Goal: Task Accomplishment & Management: Manage account settings

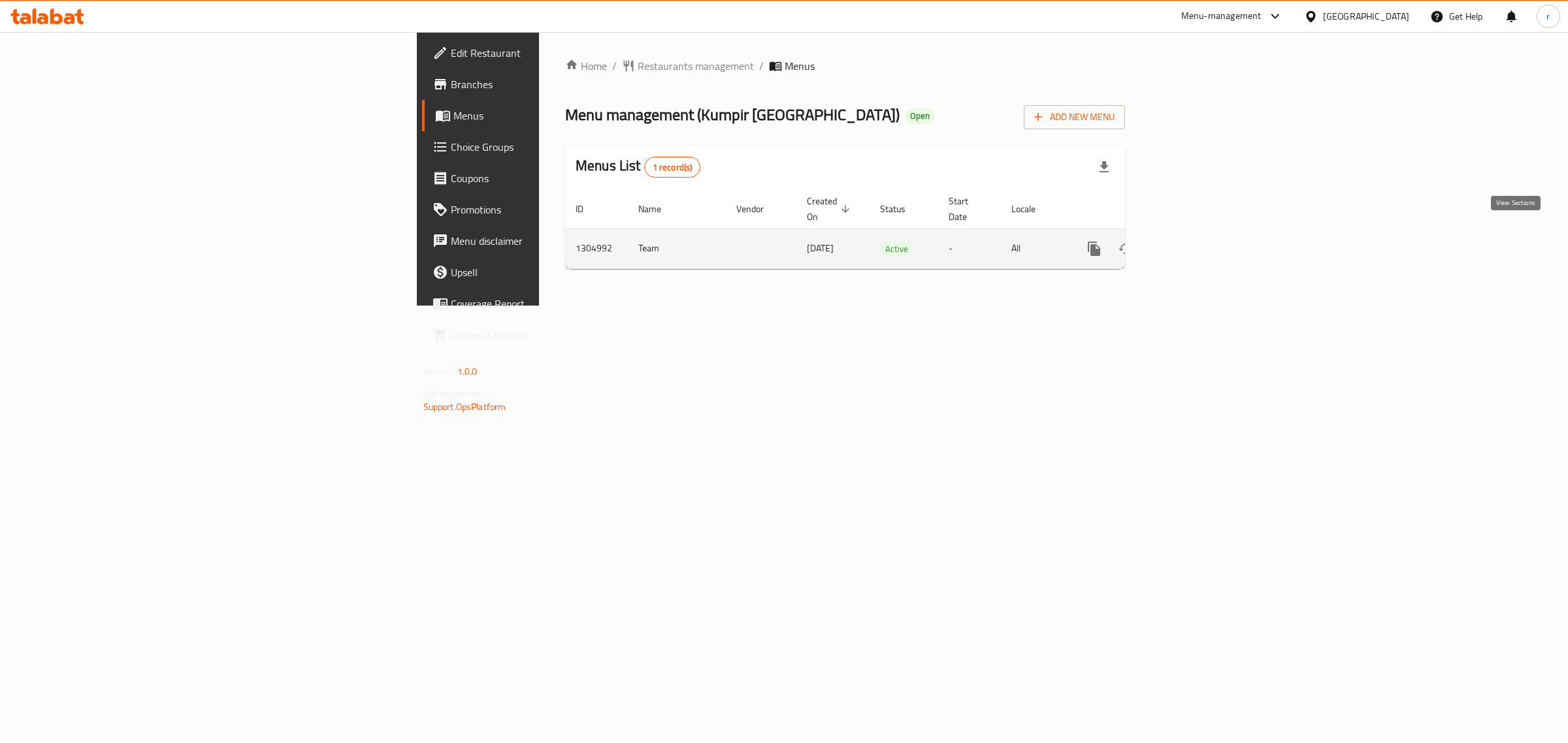
click at [1196, 241] on icon "enhanced table" at bounding box center [1189, 249] width 16 height 16
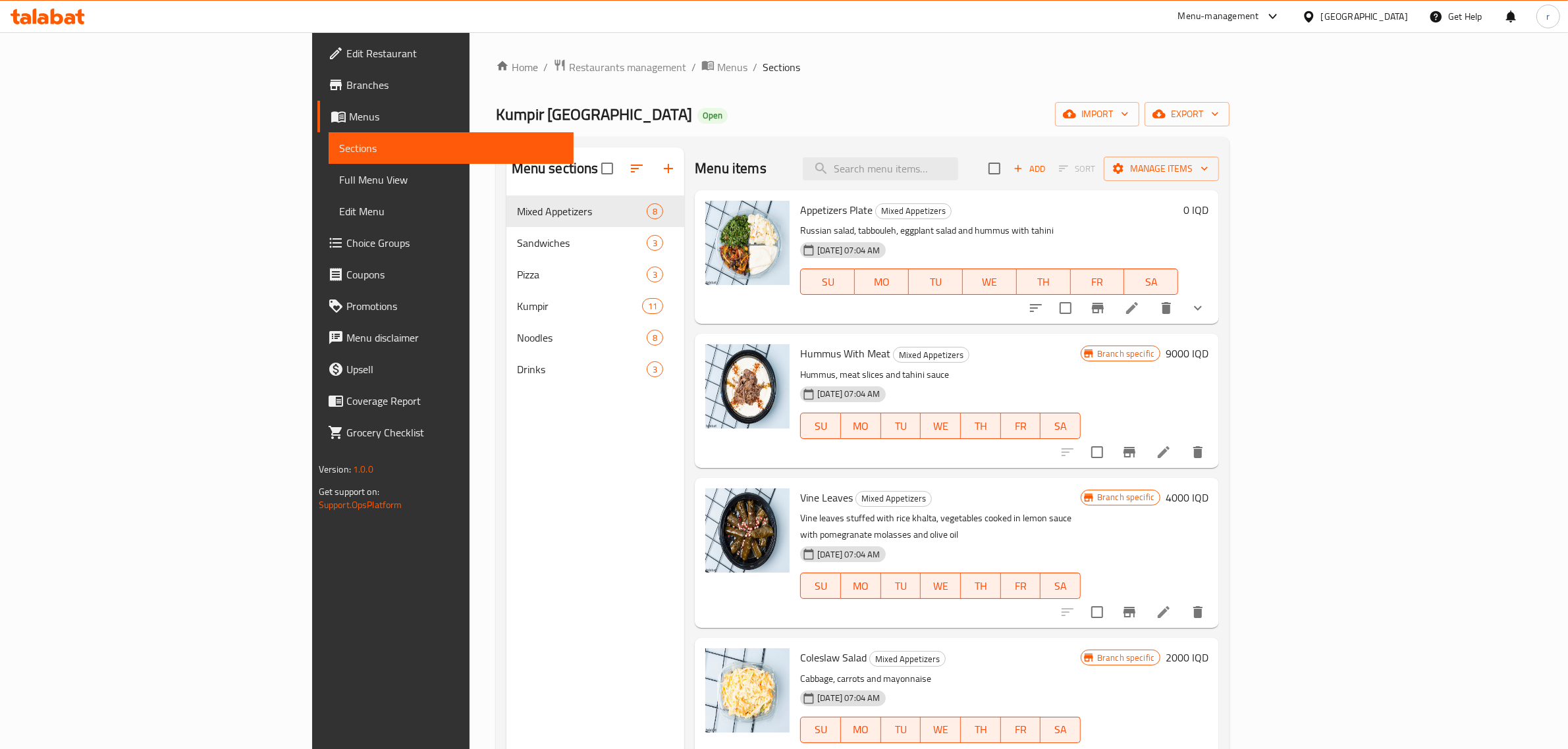
click at [62, 21] on icon at bounding box center [57, 17] width 13 height 16
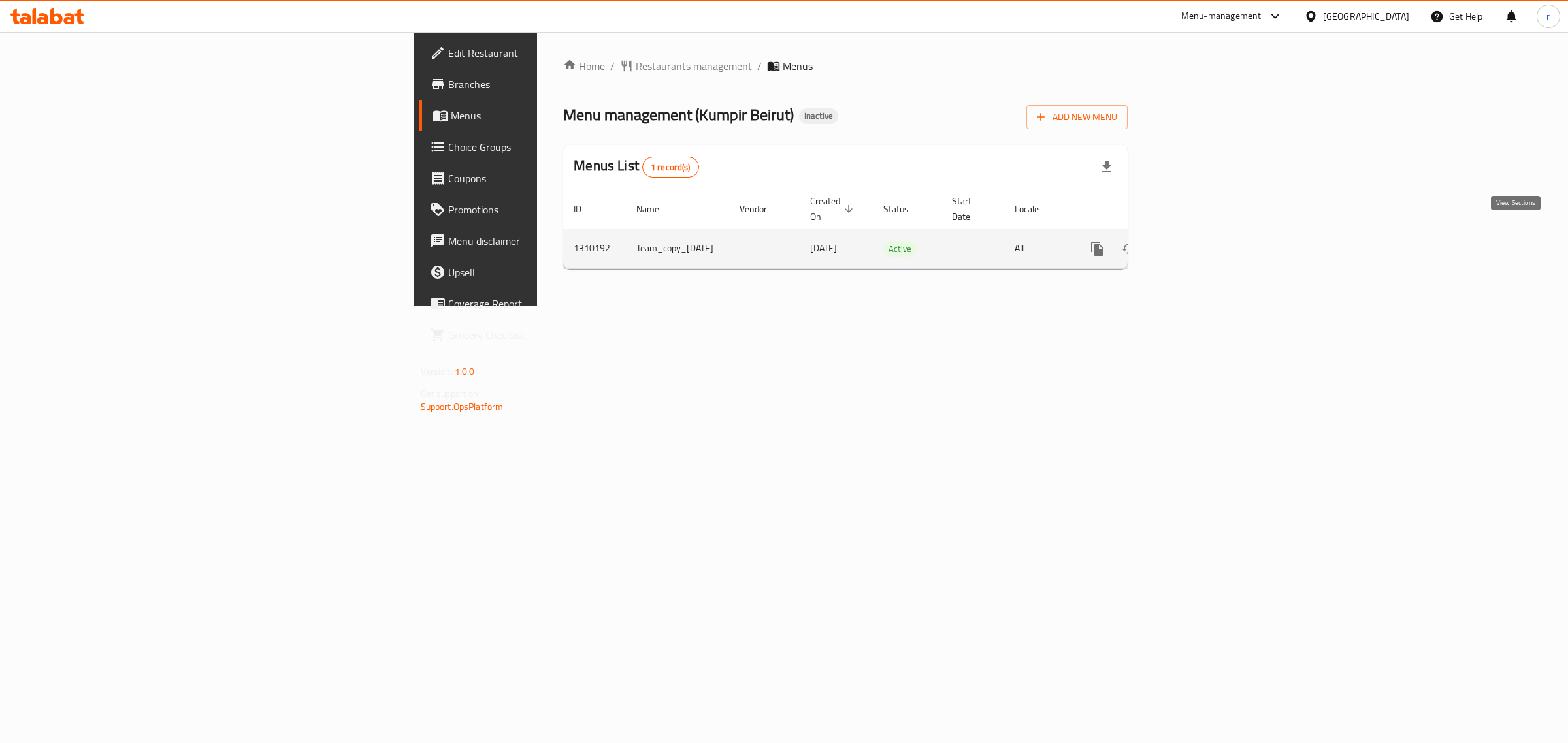
click at [1198, 243] on icon "enhanced table" at bounding box center [1191, 248] width 12 height 12
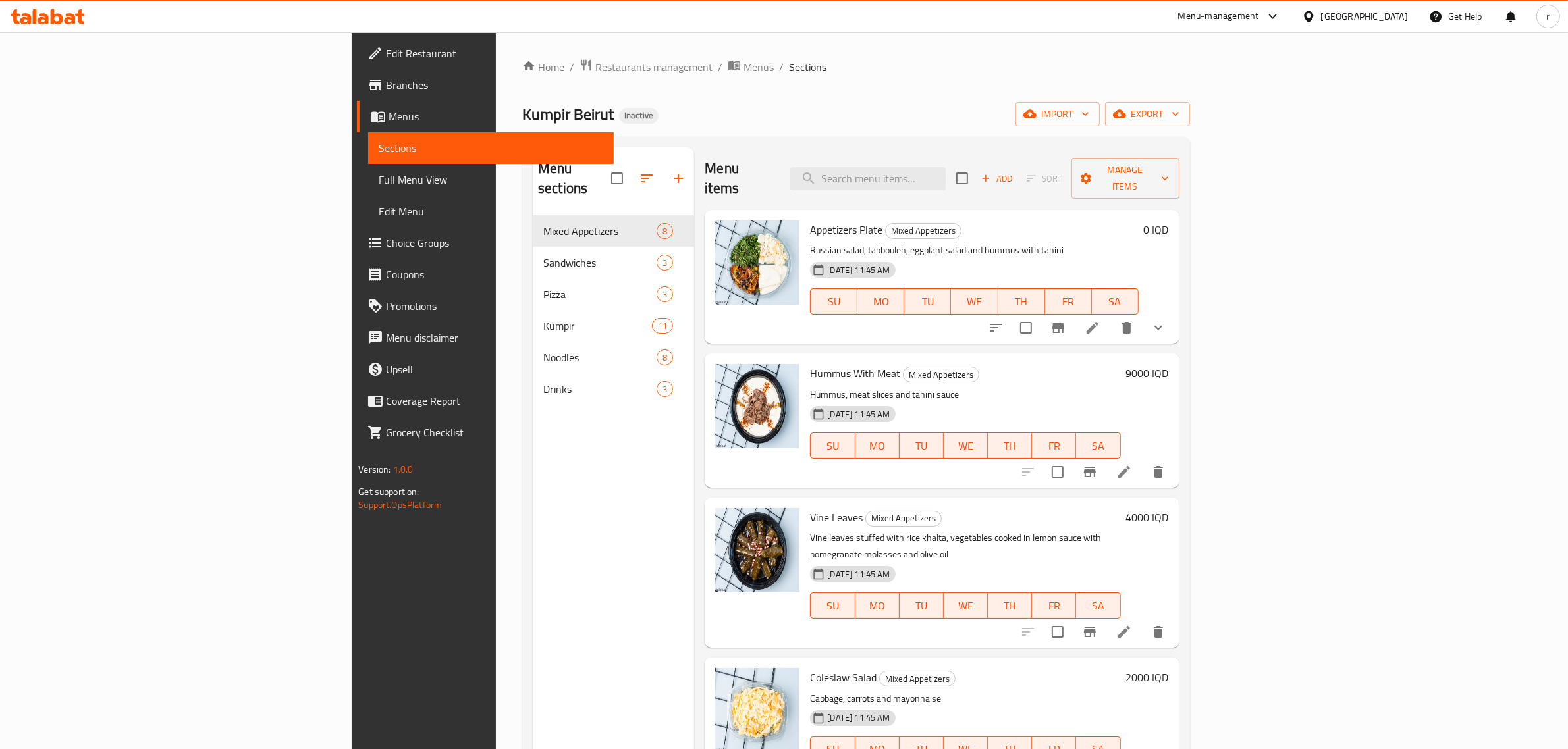
click at [368, 190] on link "Full Menu View" at bounding box center [491, 179] width 246 height 32
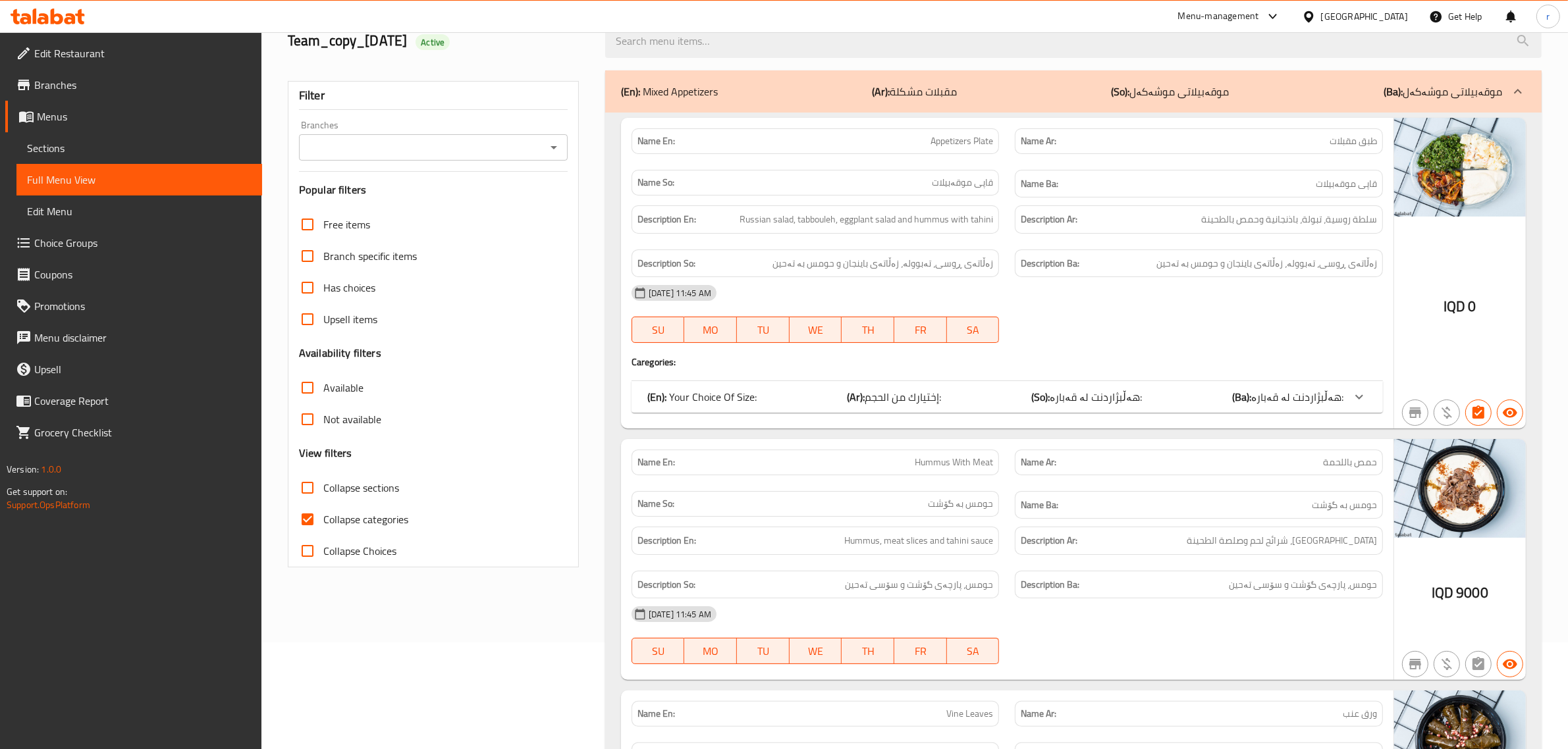
scroll to position [82, 0]
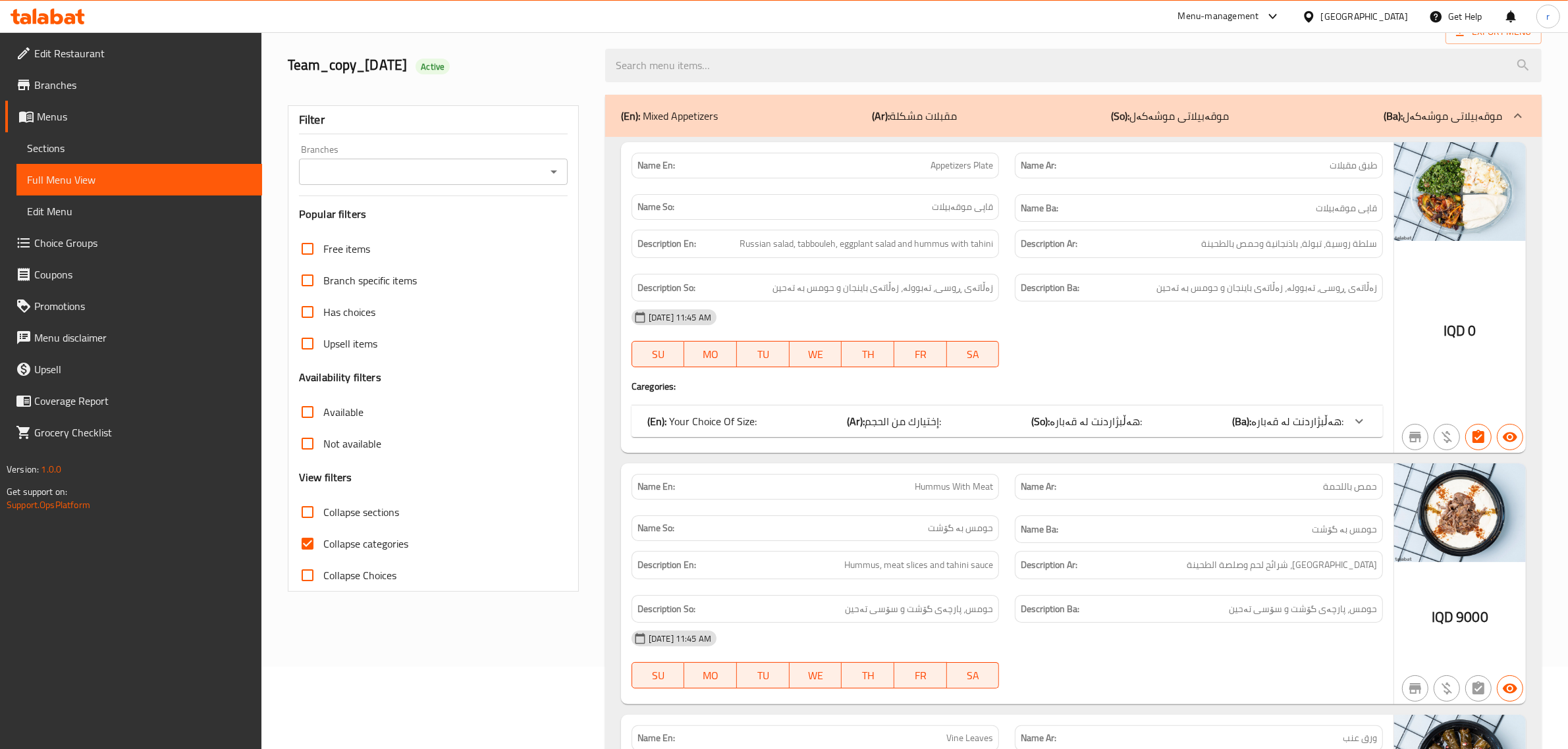
click at [345, 547] on span "Collapse categories" at bounding box center [366, 544] width 85 height 16
click at [323, 547] on input "Collapse categories" at bounding box center [307, 544] width 32 height 32
checkbox input "false"
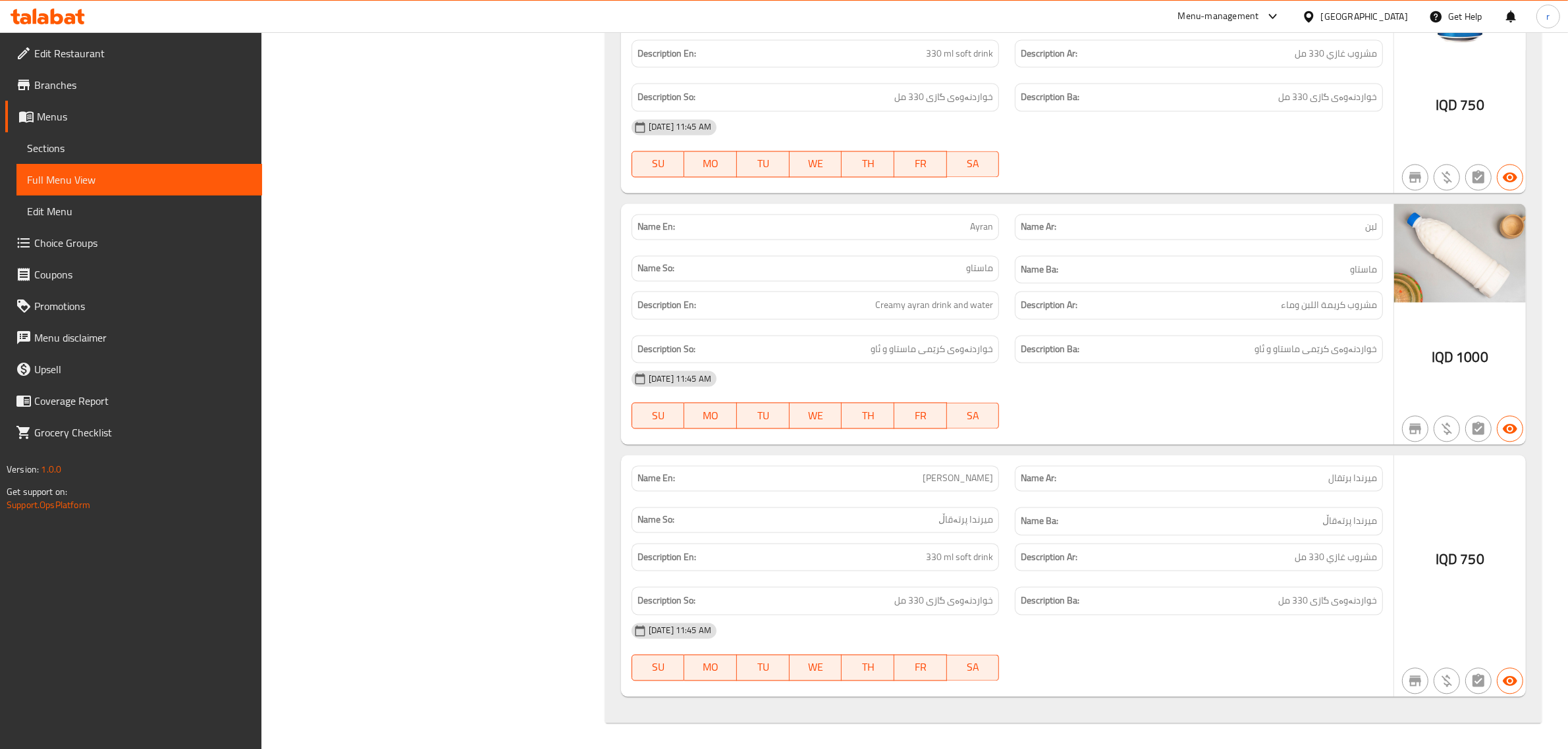
scroll to position [9502, 0]
